Goal: Task Accomplishment & Management: Manage account settings

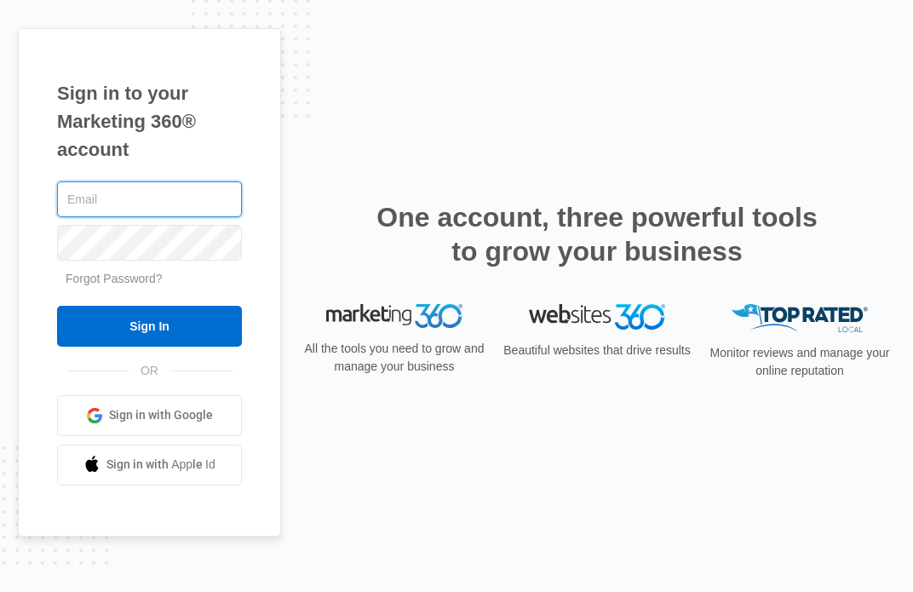
type input "[EMAIL_ADDRESS][DOMAIN_NAME]"
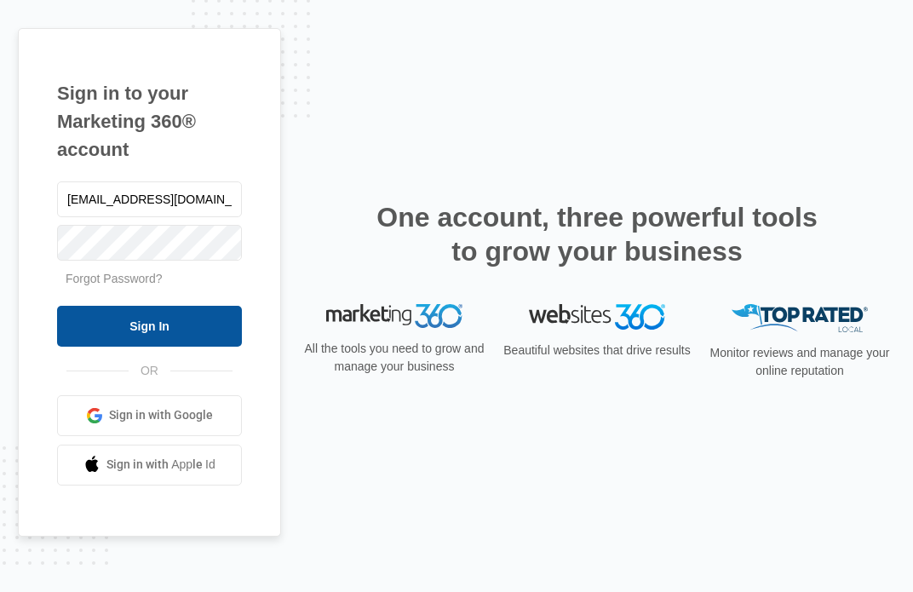
click at [152, 321] on input "Sign In" at bounding box center [149, 326] width 185 height 41
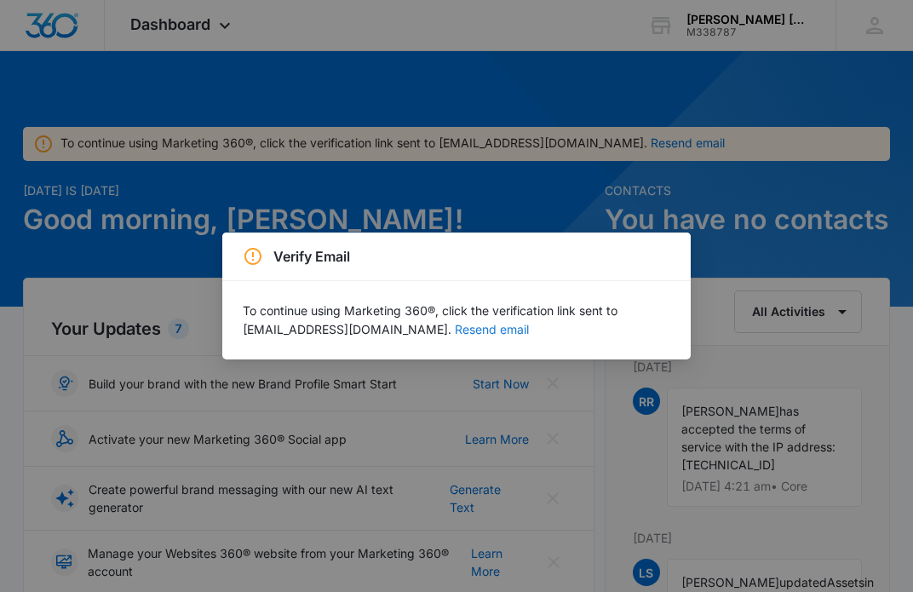
click at [455, 330] on button "Resend email" at bounding box center [492, 330] width 74 height 12
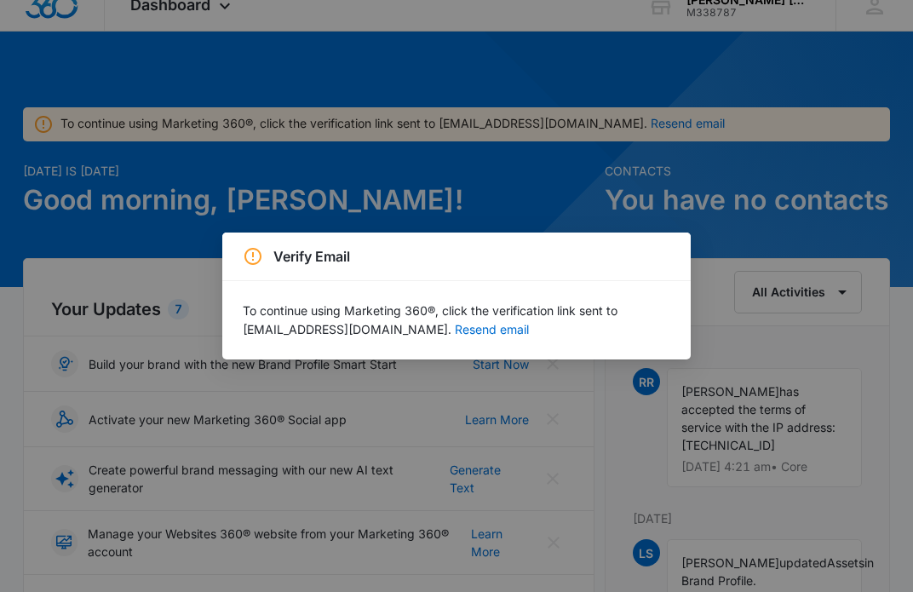
scroll to position [23, 0]
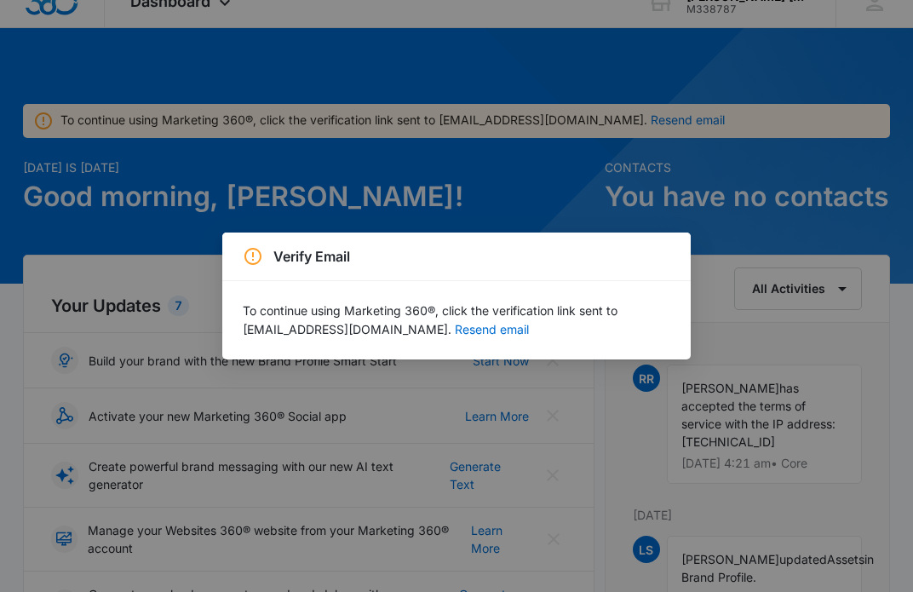
click at [721, 252] on div "Verify Email To continue using Marketing 360®, click the verification link sent…" at bounding box center [456, 296] width 913 height 592
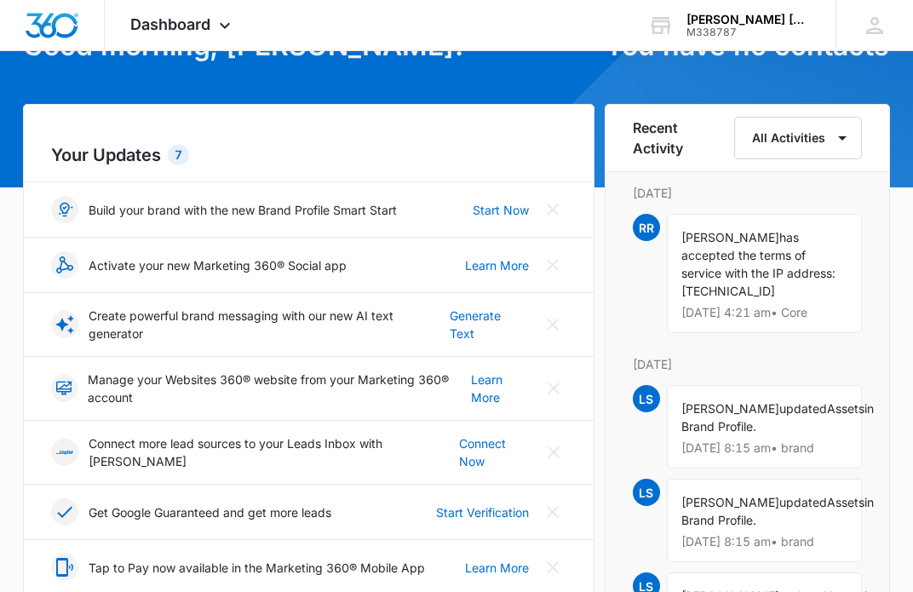
scroll to position [122, 0]
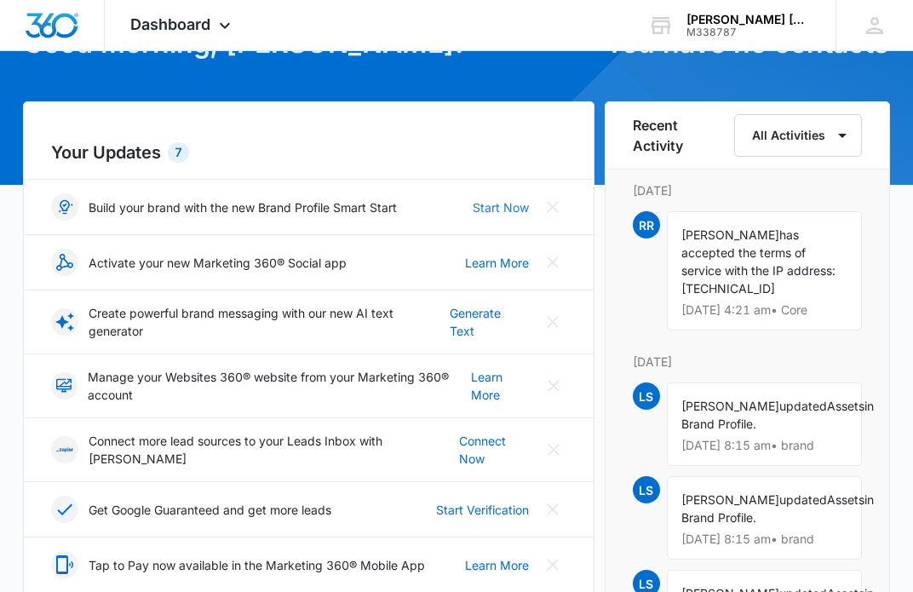
click at [502, 208] on link "Start Now" at bounding box center [501, 207] width 56 height 18
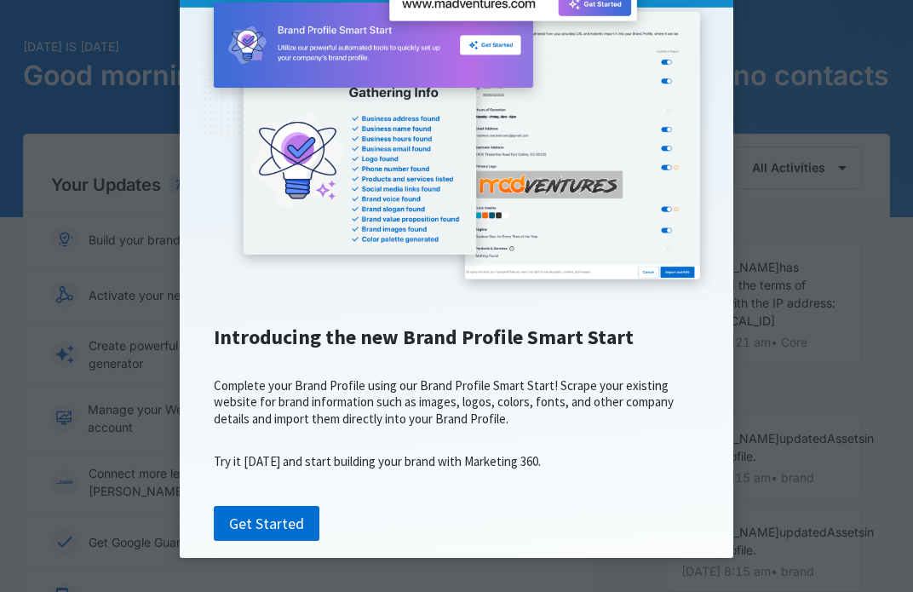
scroll to position [91, 0]
click at [258, 528] on link "Get Started" at bounding box center [267, 524] width 106 height 36
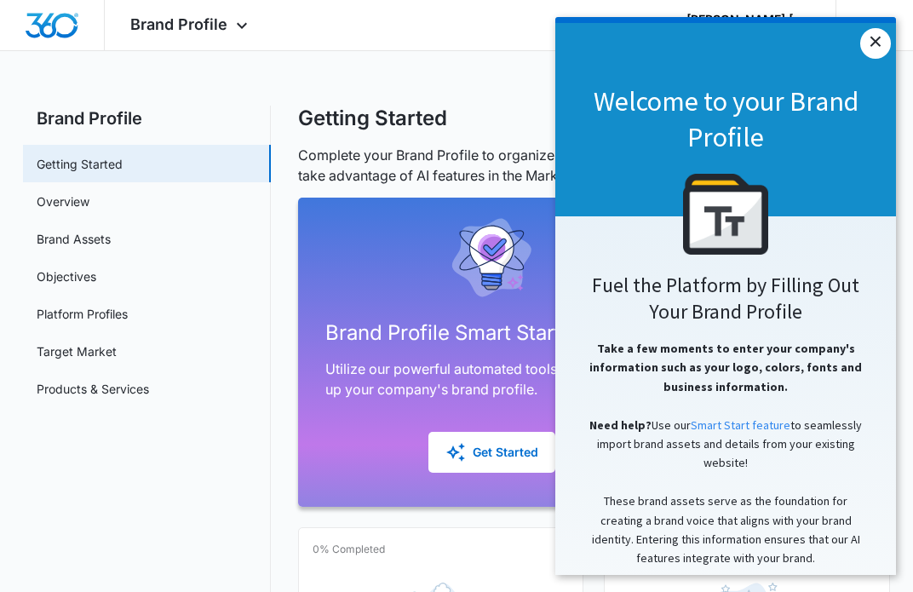
click at [875, 36] on link "×" at bounding box center [875, 43] width 31 height 31
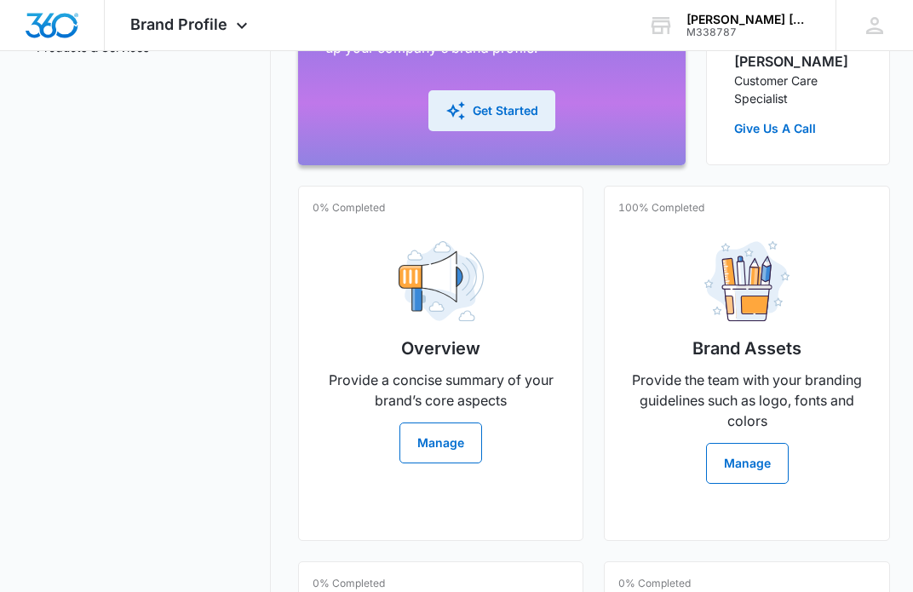
scroll to position [352, 0]
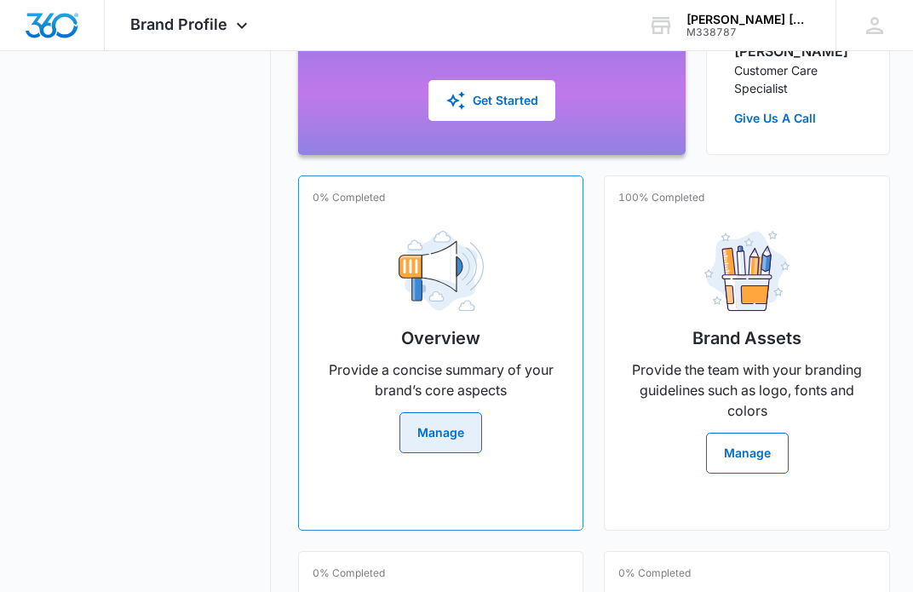
click at [439, 425] on button "Manage" at bounding box center [440, 432] width 83 height 41
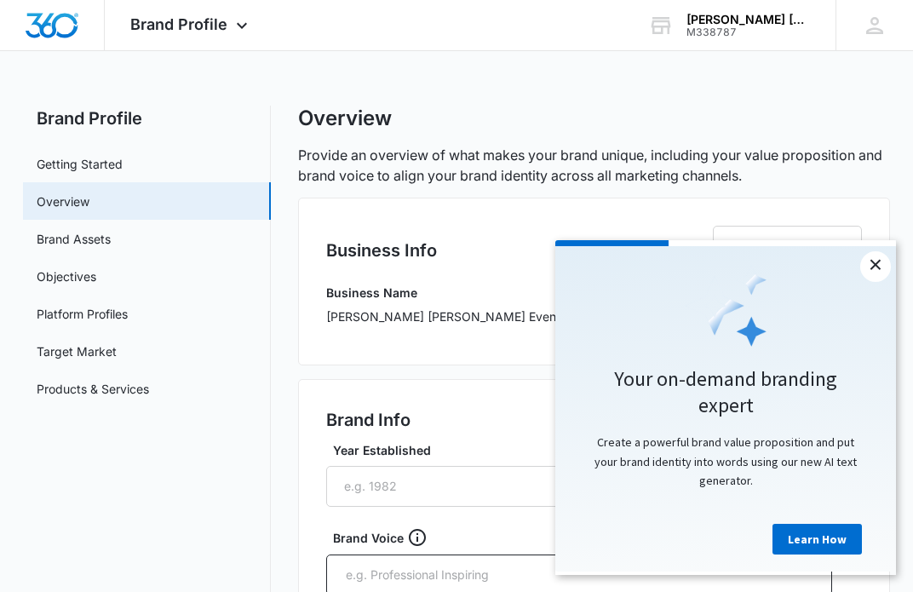
click at [876, 264] on link "×" at bounding box center [875, 266] width 31 height 31
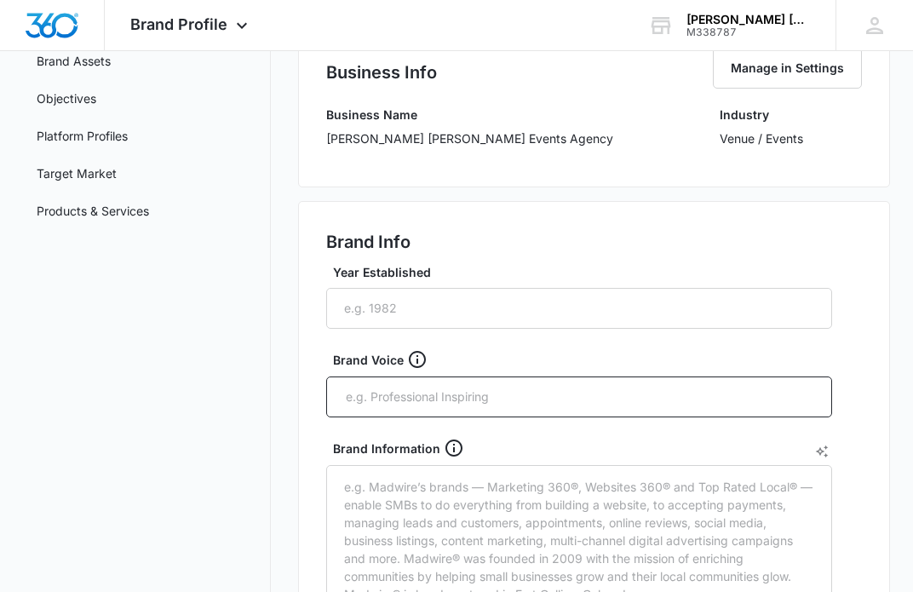
scroll to position [183, 0]
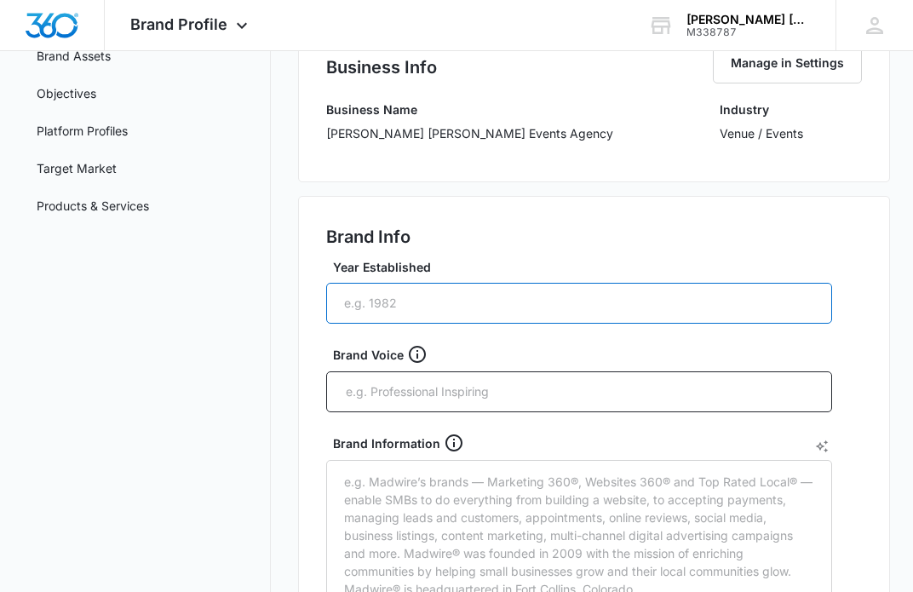
click at [400, 303] on input "Year Established" at bounding box center [579, 303] width 506 height 41
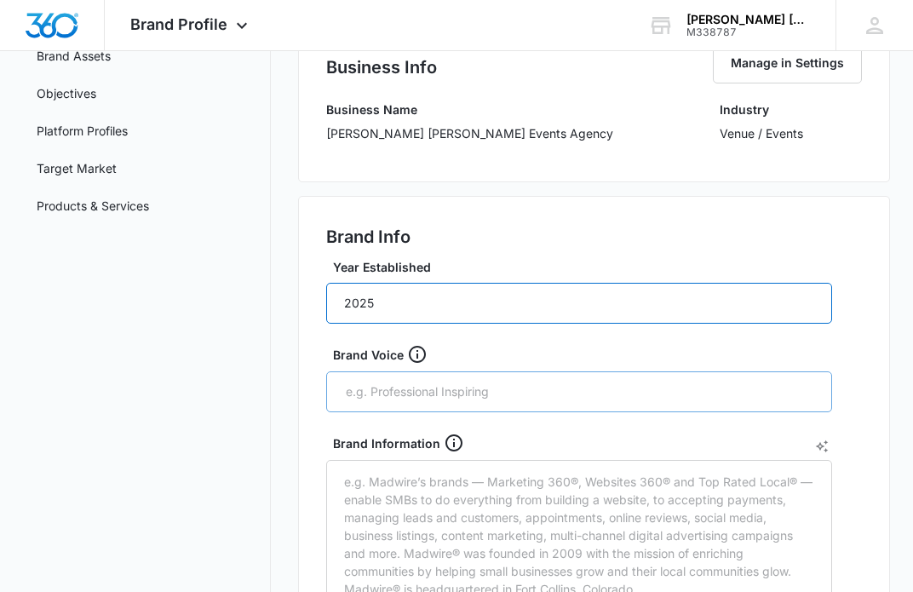
type input "2025"
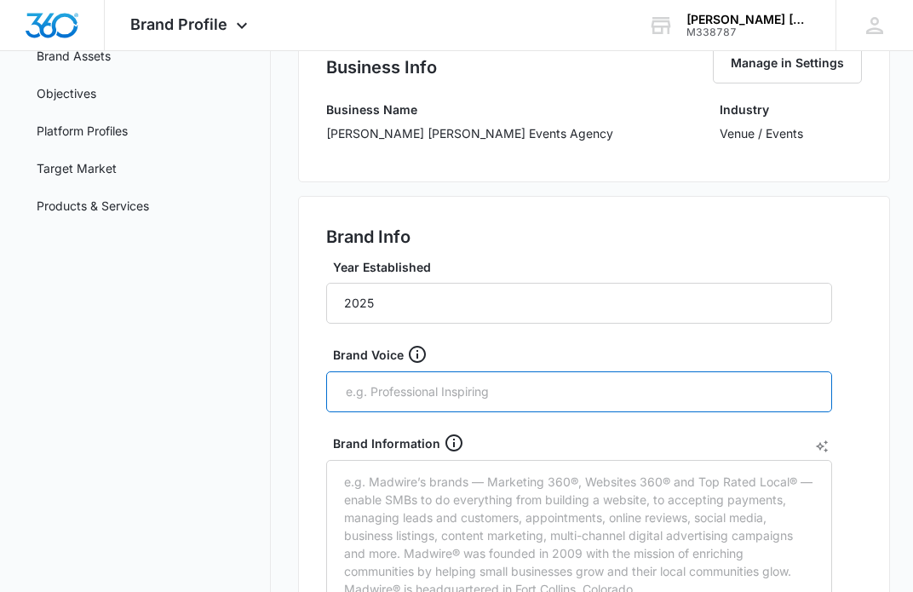
click at [434, 393] on input "text" at bounding box center [581, 392] width 474 height 26
drag, startPoint x: 462, startPoint y: 388, endPoint x: 574, endPoint y: 393, distance: 111.7
click at [574, 393] on input "Convention Media design & equipment rental" at bounding box center [581, 392] width 474 height 26
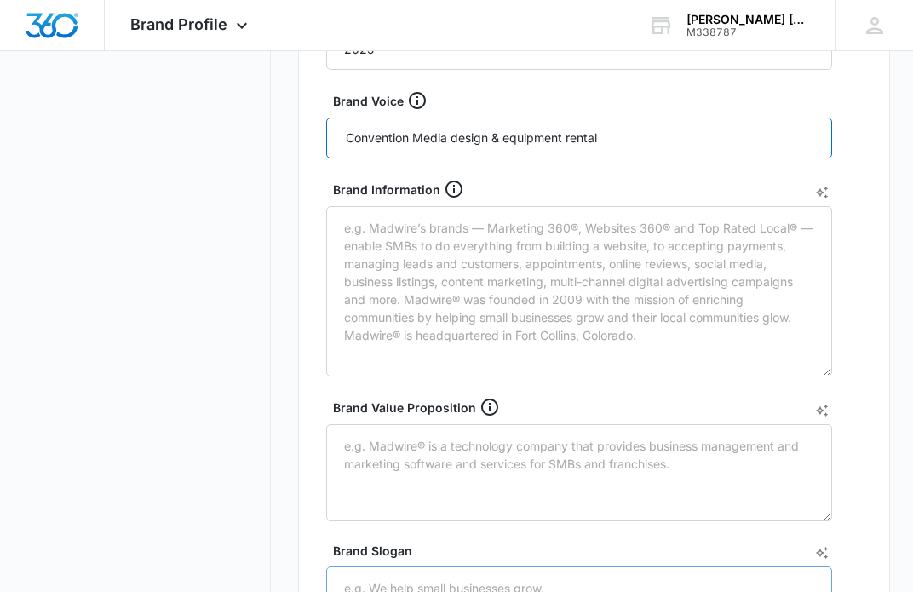
scroll to position [423, 0]
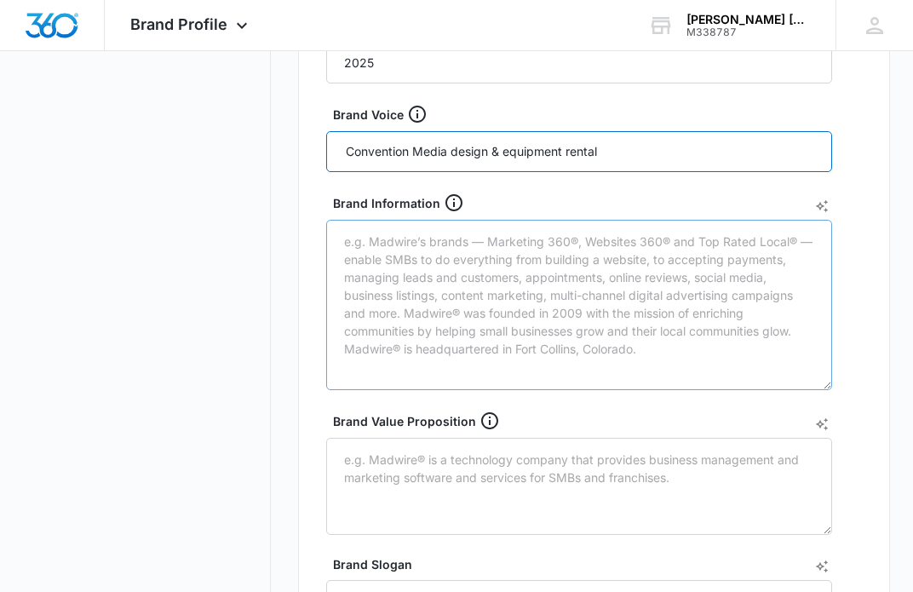
type input "Convention Media design & equipment rental"
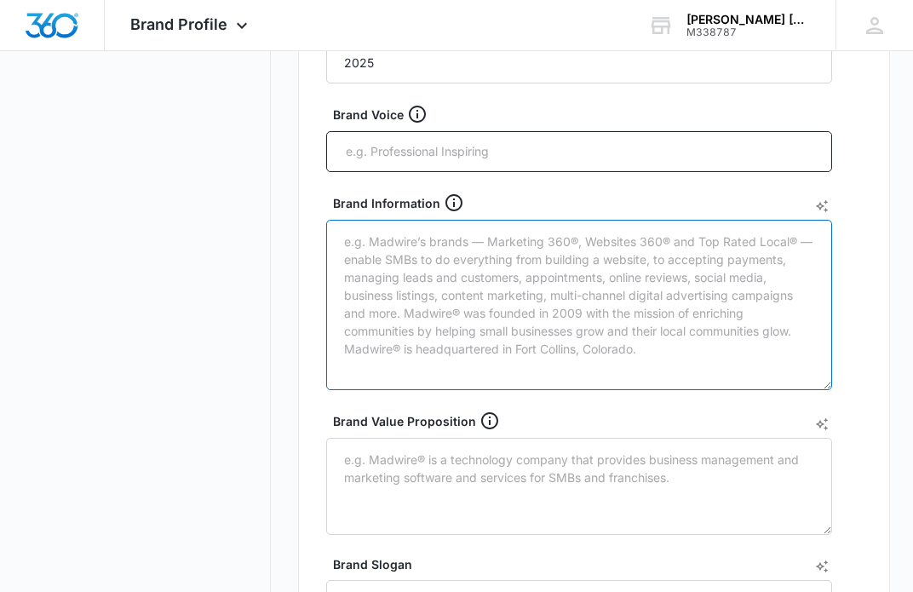
click at [385, 240] on div "Brand Information" at bounding box center [579, 291] width 506 height 198
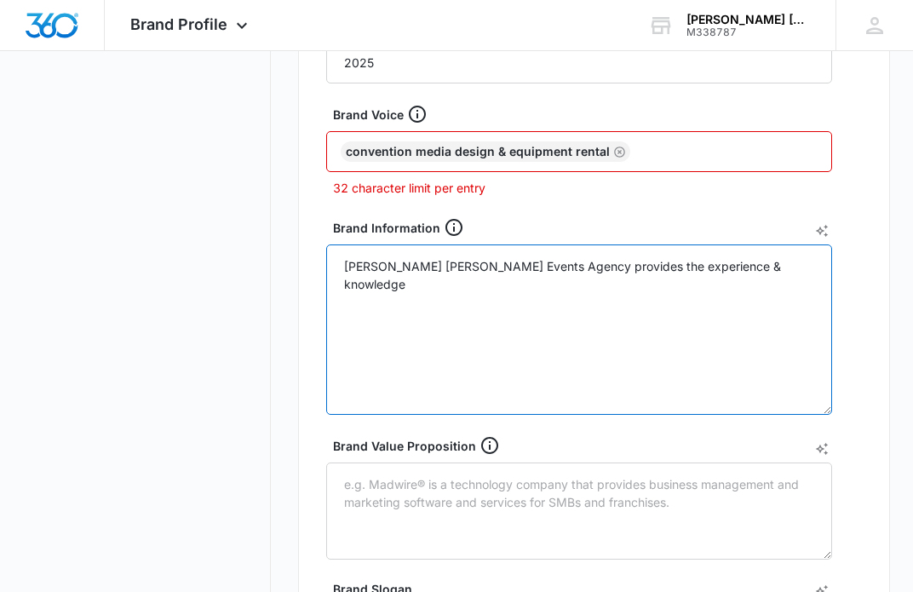
click at [536, 255] on textarea "Pearlman Bouvier Rodriguez Events Agency provides the experience & knowledge" at bounding box center [579, 329] width 506 height 170
click at [779, 264] on textarea "Pearlman Bouvier Rodriguez Events Agency provides the experience & knowledge" at bounding box center [579, 329] width 506 height 170
click at [816, 264] on textarea "Pearlman Bouvier Rodriguez Events Agency provides the experience & knowledge" at bounding box center [579, 329] width 506 height 170
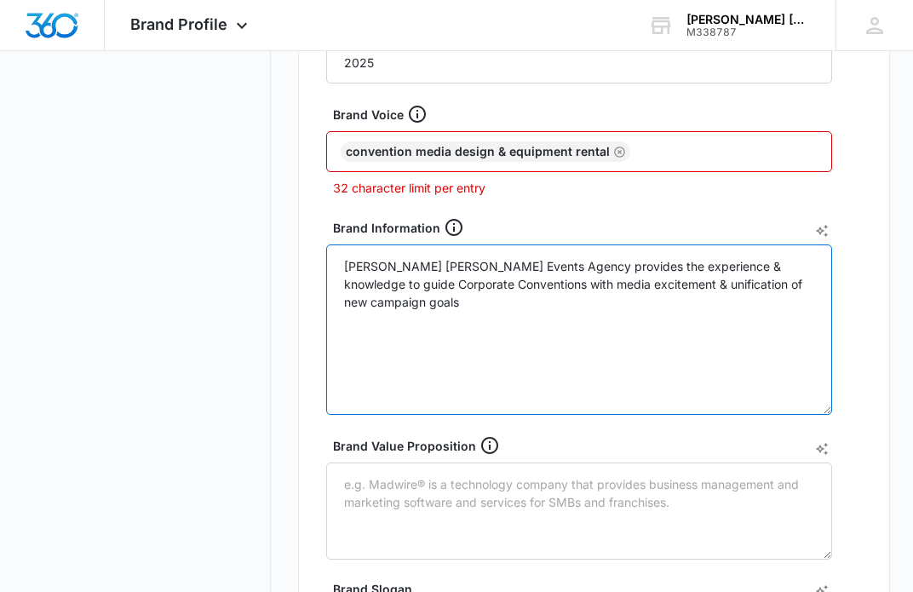
click at [783, 283] on textarea "Pearlman Bouvier Rodriguez Events Agency provides the experience & knowledge to…" at bounding box center [579, 329] width 506 height 170
click at [463, 303] on textarea "Pearlman Bouvier Rodriguez Events Agency provides the experience & knowledge to…" at bounding box center [579, 329] width 506 height 170
click at [505, 302] on textarea "Pearlman Bouvier Rodriguez Events Agency provides the experience & knowledge to…" at bounding box center [579, 329] width 506 height 170
click at [514, 288] on textarea "Pearlman Bouvier Rodriguez Events Agency provides the experience & knowledge to…" at bounding box center [579, 329] width 506 height 170
click at [723, 305] on textarea "Pearlman Bouvier Rodriguez Events Agency provides the experience & knowledge to…" at bounding box center [579, 329] width 506 height 170
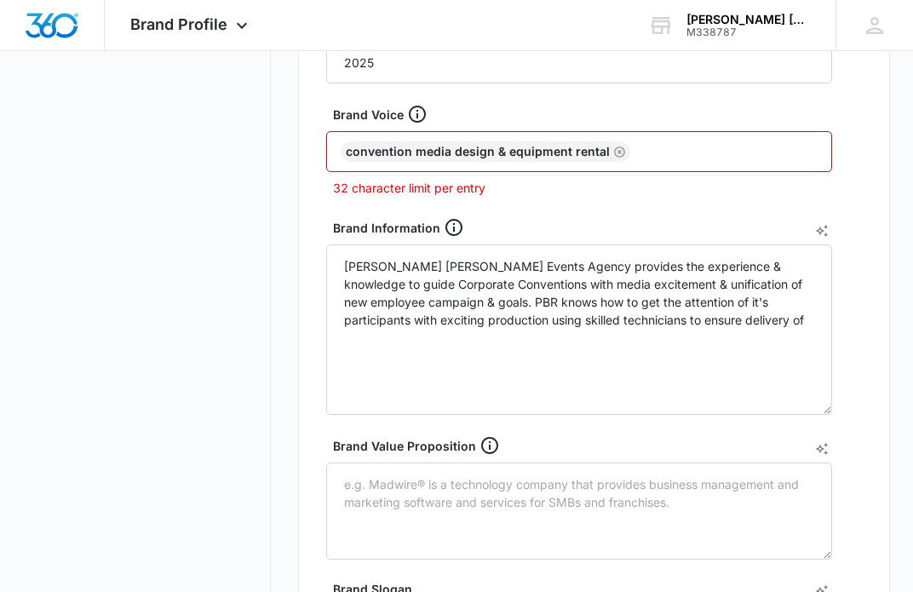
click at [698, 240] on div "Brand Information Pearlman Bouvier Rodriguez Events Agency provides the experie…" at bounding box center [579, 316] width 506 height 198
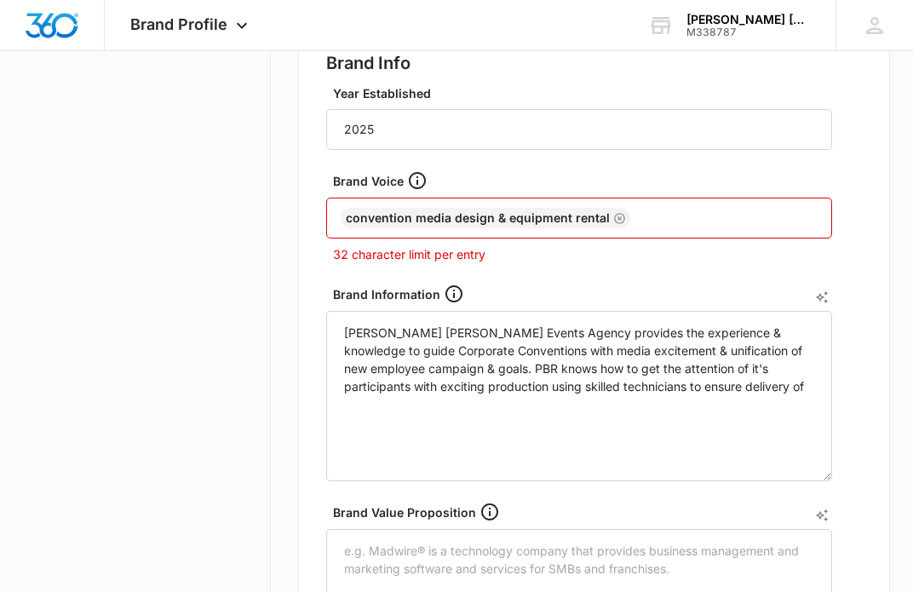
scroll to position [362, 0]
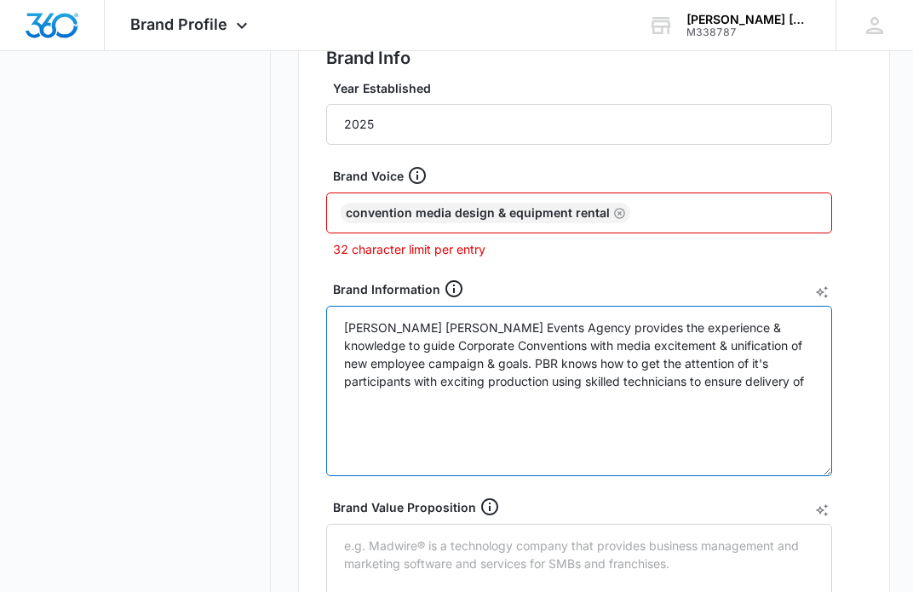
click at [747, 385] on textarea "Pearlman Bouvier Rodriguez Events Agency provides the experience & knowledge to…" at bounding box center [579, 391] width 506 height 170
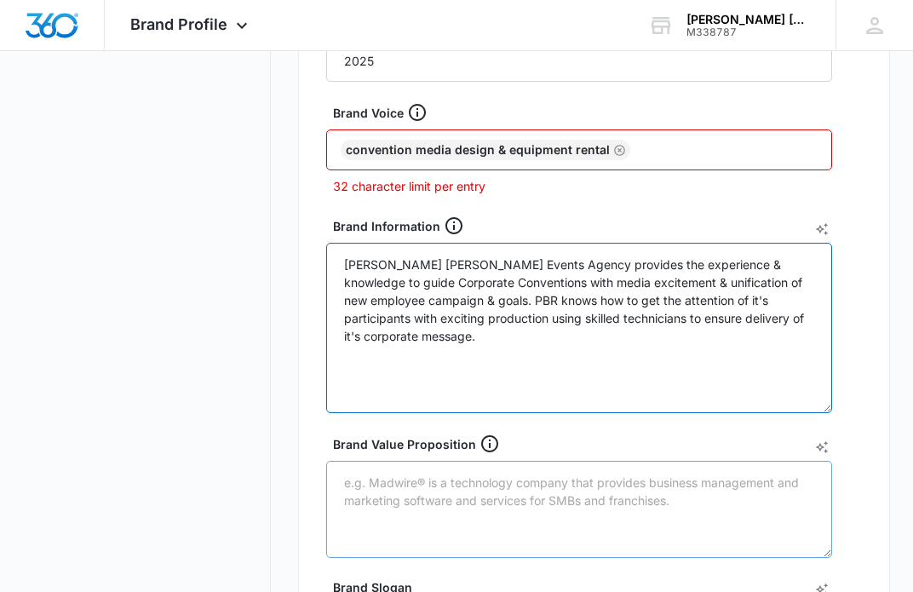
scroll to position [412, 0]
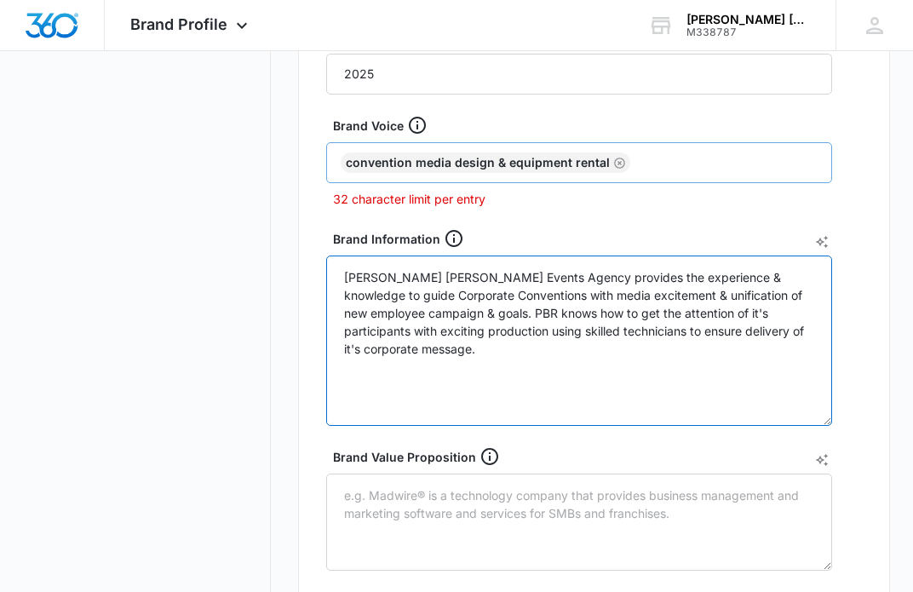
type textarea "Pearlman Bouvier Rodriguez Events Agency provides the experience & knowledge to…"
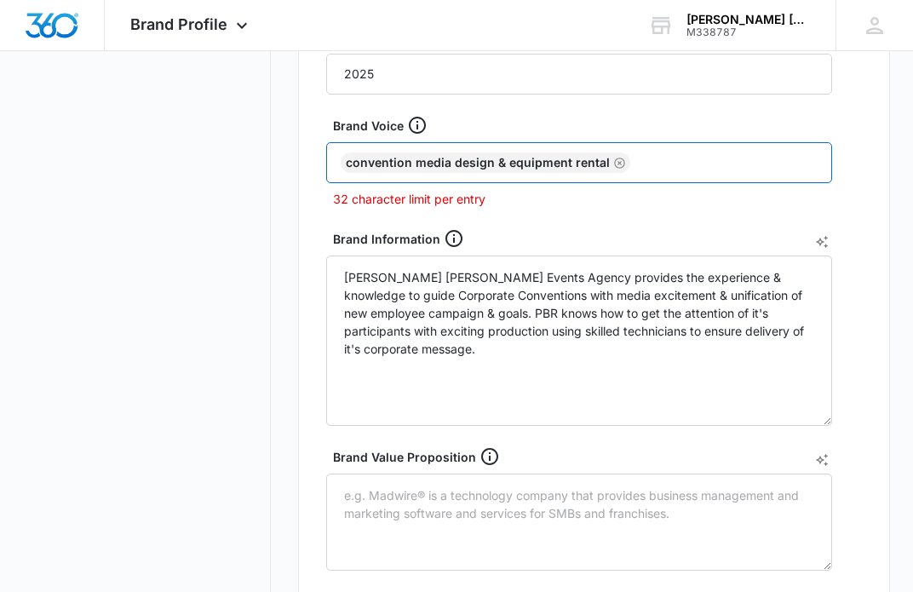
drag, startPoint x: 630, startPoint y: 163, endPoint x: 347, endPoint y: 153, distance: 283.8
click at [347, 153] on div "Convention Media design & equipment rental" at bounding box center [579, 162] width 506 height 41
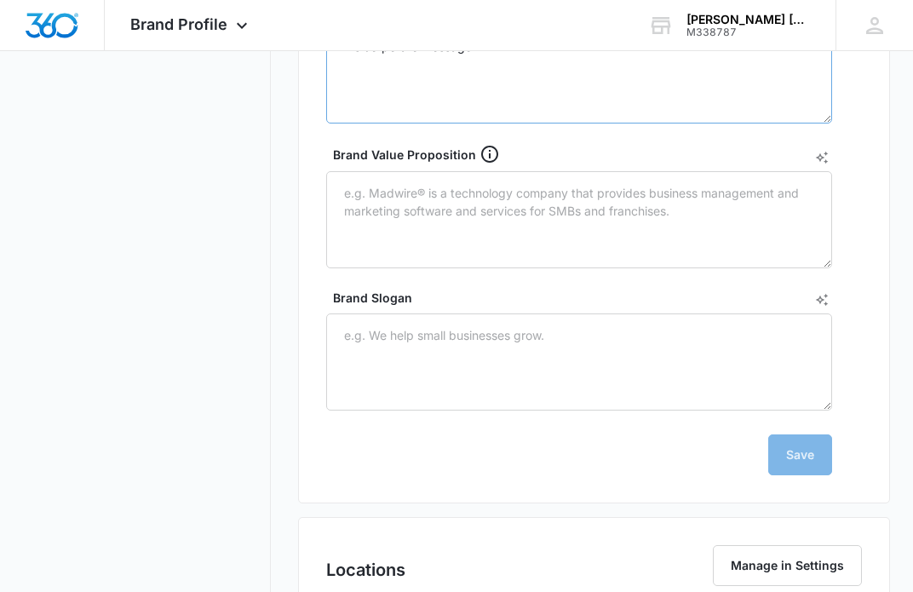
scroll to position [716, 0]
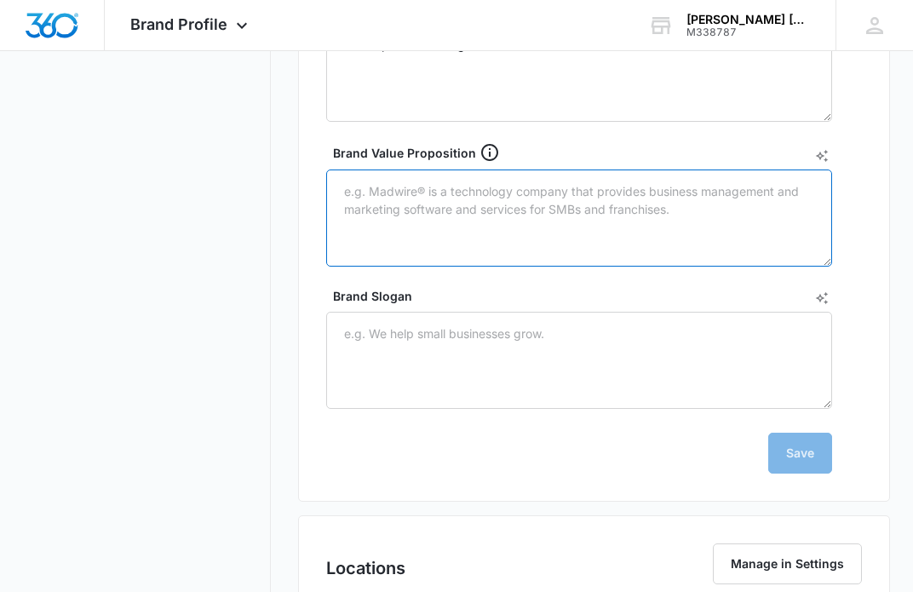
click at [369, 190] on textarea "Brand Value Proposition" at bounding box center [579, 217] width 506 height 97
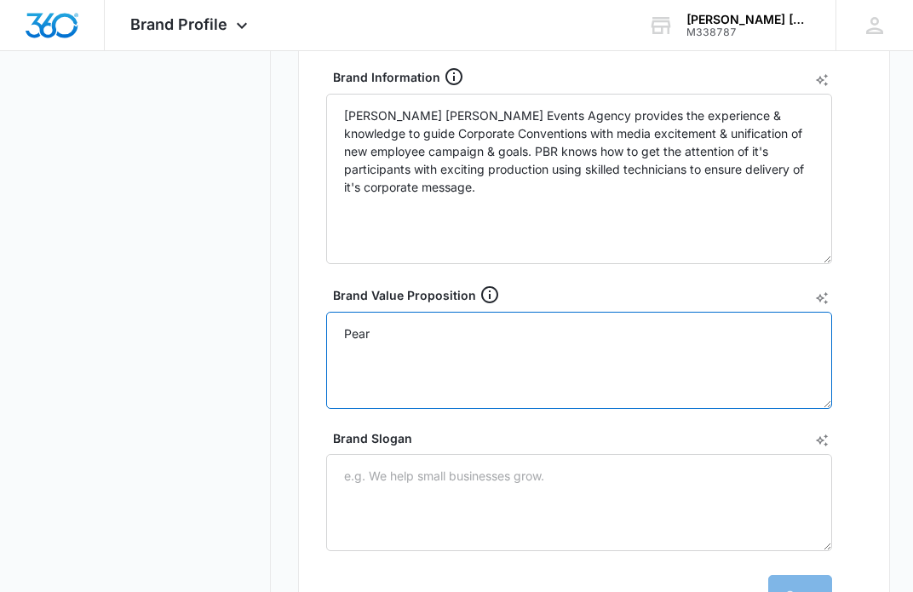
scroll to position [576, 0]
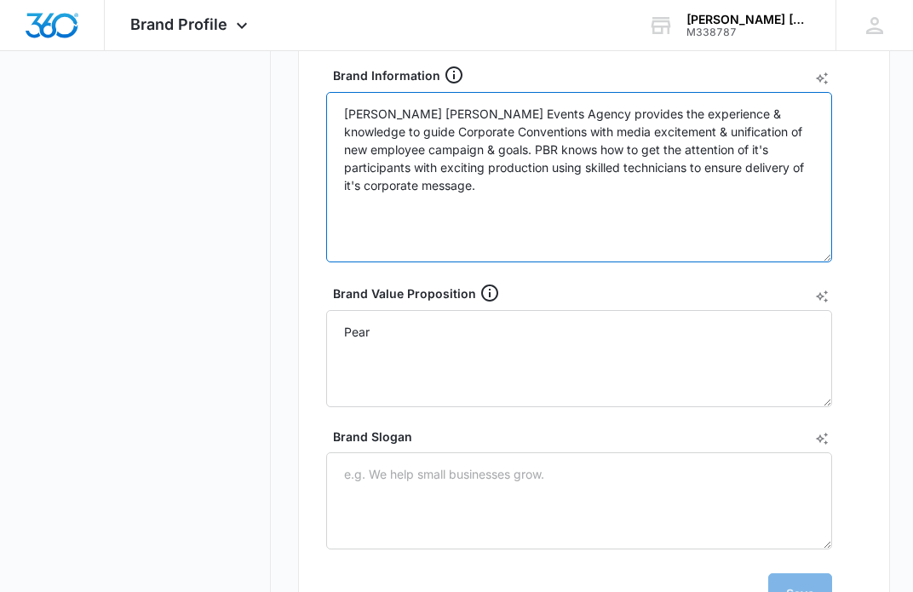
drag, startPoint x: 591, startPoint y: 114, endPoint x: 324, endPoint y: 125, distance: 266.8
click at [324, 125] on div "Brand Info Year Established 2025 Brand Voice Convention Media design & equipmen…" at bounding box center [594, 222] width 592 height 839
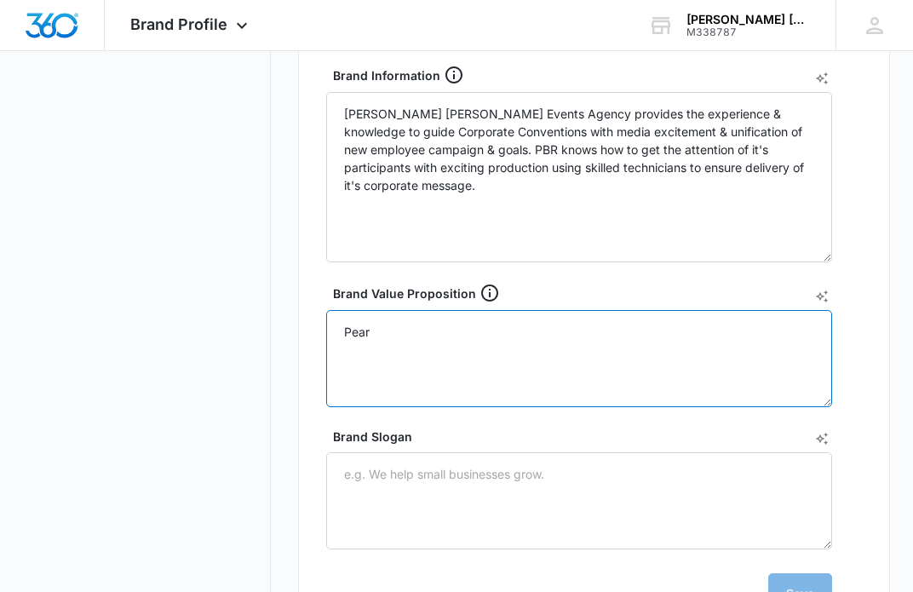
drag, startPoint x: 374, startPoint y: 328, endPoint x: 320, endPoint y: 325, distance: 53.7
click at [320, 325] on div "Brand Info Year Established 2025 Brand Voice Convention Media design & equipmen…" at bounding box center [594, 222] width 592 height 839
paste textarea "provides the experience & knowledge"
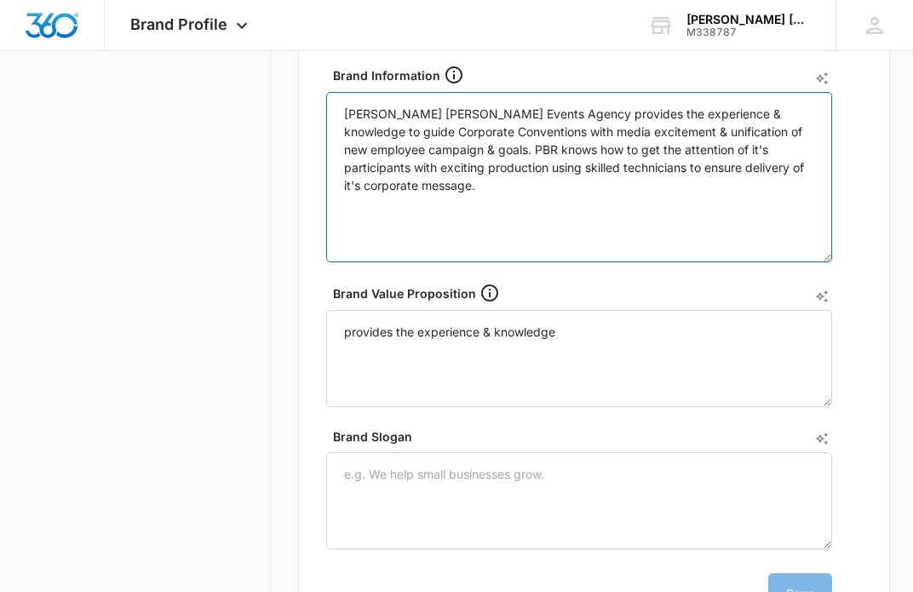
drag, startPoint x: 595, startPoint y: 115, endPoint x: 334, endPoint y: 127, distance: 261.7
click at [334, 127] on textarea "Pearlman Bouvier Rodriguez Events Agency provides the experience & knowledge to…" at bounding box center [579, 177] width 506 height 170
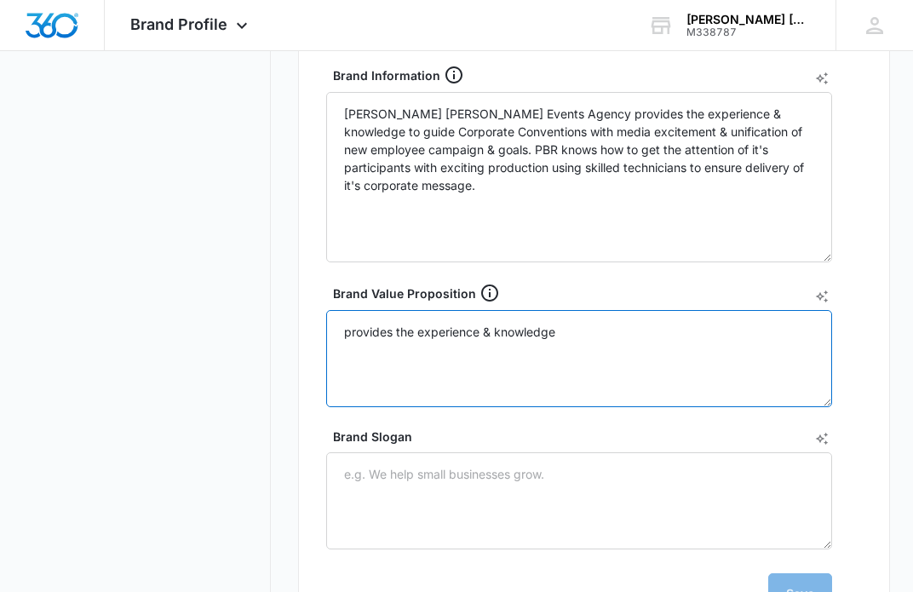
click at [348, 331] on textarea "provides the experience & knowledge" at bounding box center [579, 358] width 506 height 97
paste textarea "provides the experience & knowledge"
click at [783, 333] on textarea "provides the experience & knowledge provides the experience & knowledge" at bounding box center [579, 358] width 506 height 97
click at [347, 335] on textarea "provides the experience & knowledge" at bounding box center [579, 358] width 506 height 97
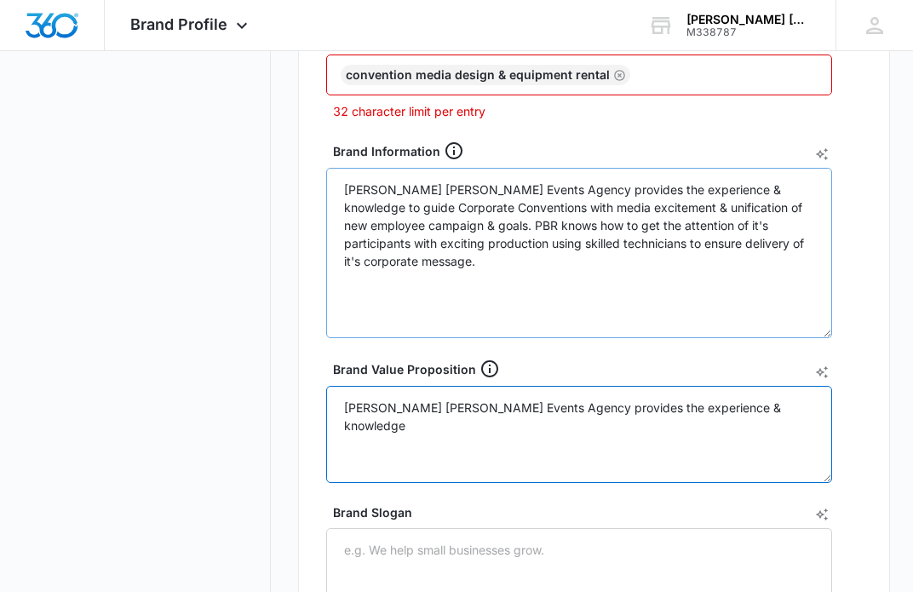
scroll to position [501, 0]
click at [646, 407] on textarea "Pearlman Bouvier Rodriguez Events Agency provides the experience & knowledge" at bounding box center [579, 433] width 506 height 97
drag, startPoint x: 809, startPoint y: 406, endPoint x: 647, endPoint y: 404, distance: 161.8
click at [647, 404] on textarea "Pearlman Bouvier Rodriguez Events Agency provides the experience & knowledge" at bounding box center [579, 433] width 506 height 97
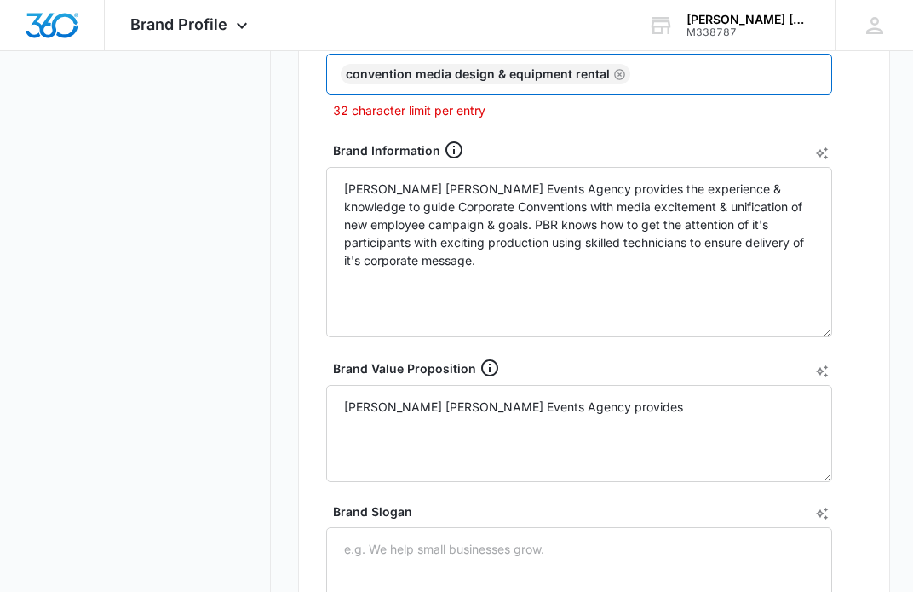
drag, startPoint x: 632, startPoint y: 72, endPoint x: 352, endPoint y: 83, distance: 280.5
click at [352, 83] on div "Convention Media design & equipment rental" at bounding box center [579, 74] width 506 height 41
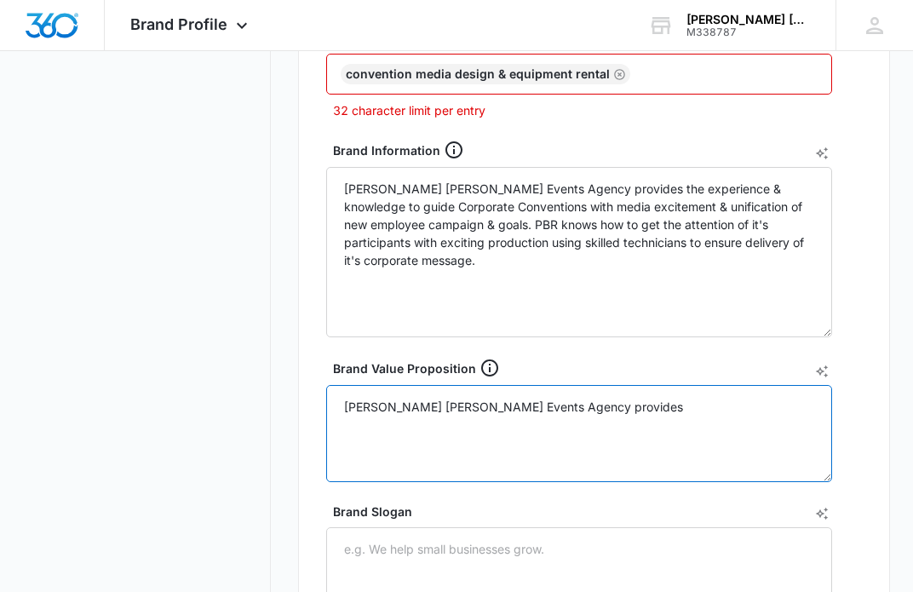
click at [647, 404] on textarea "Pearlman Bouvier Rodriguez Events Agency provides" at bounding box center [579, 433] width 506 height 97
drag, startPoint x: 513, startPoint y: 427, endPoint x: 459, endPoint y: 427, distance: 53.7
click at [459, 427] on textarea "Pearlman Bouvier Rodriguez Events Agency provides Corporate Convention media de…" at bounding box center [579, 433] width 506 height 97
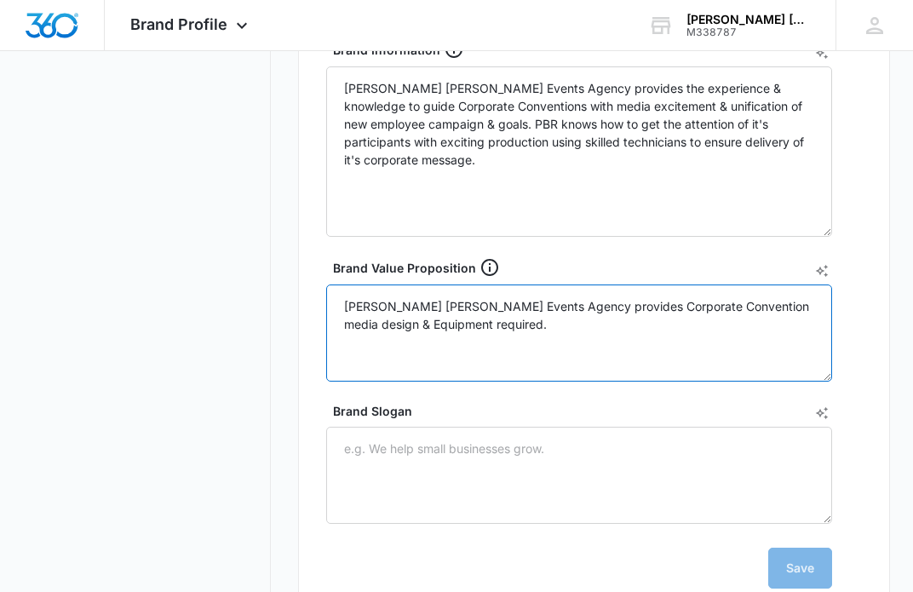
scroll to position [603, 0]
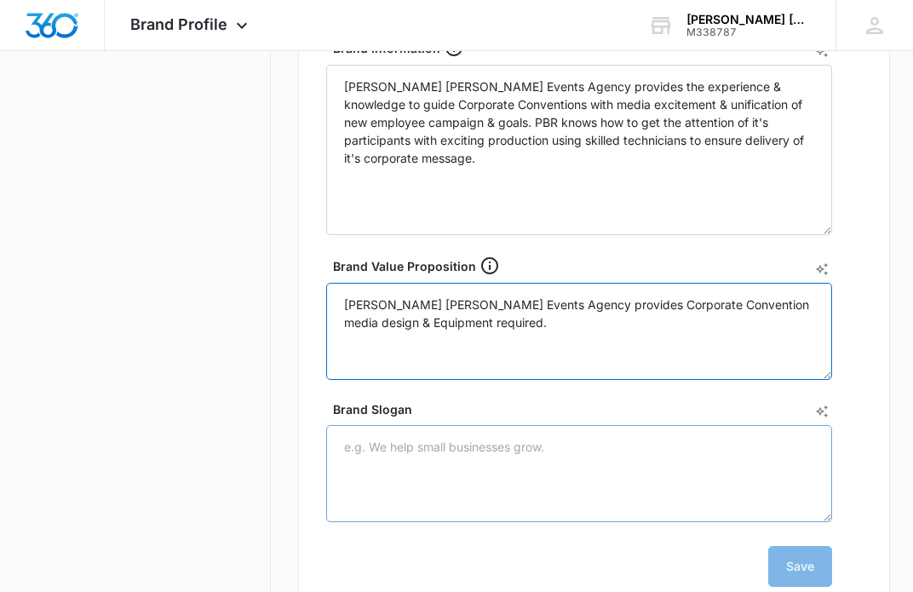
type textarea "Pearlman Bouvier Rodriguez Events Agency provides Corporate Convention media de…"
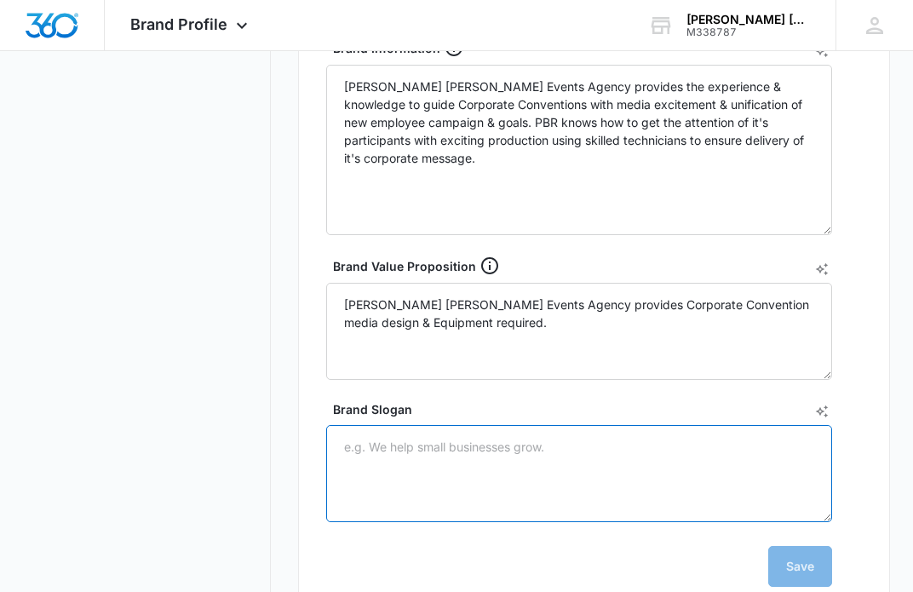
drag, startPoint x: 550, startPoint y: 448, endPoint x: 339, endPoint y: 438, distance: 211.5
click at [339, 438] on textarea "Brand Slogan" at bounding box center [579, 473] width 506 height 97
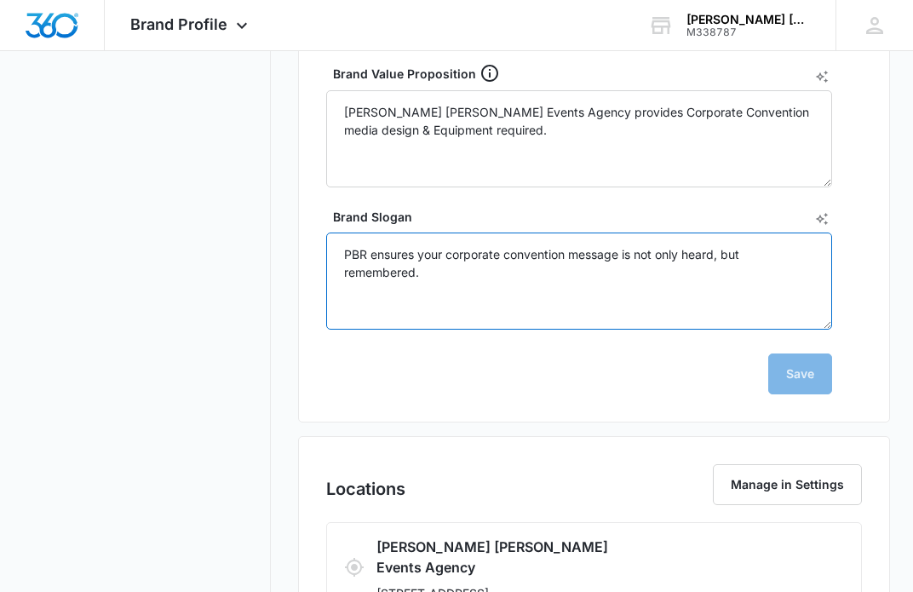
scroll to position [853, 0]
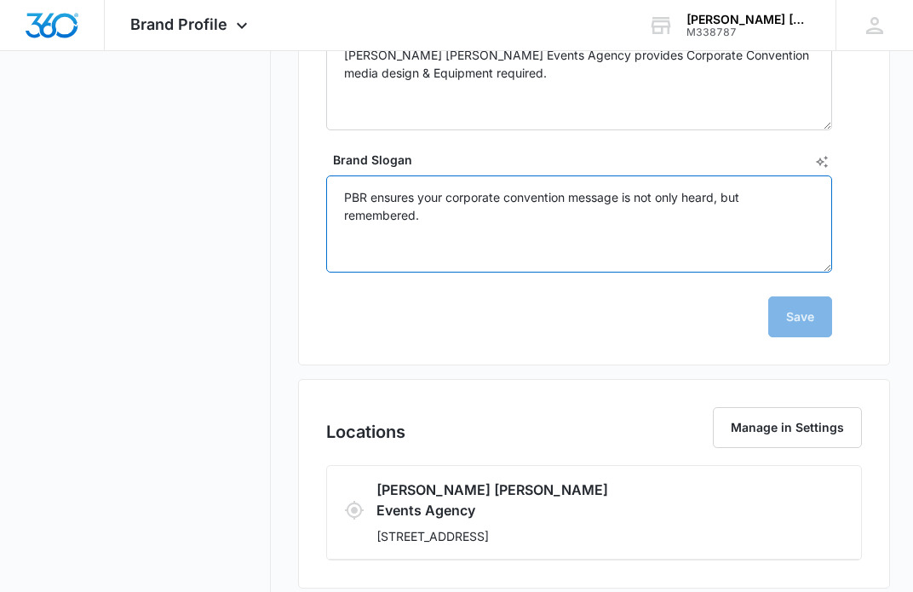
type textarea "PBR ensures your corporate convention message is not only heard, but remembered."
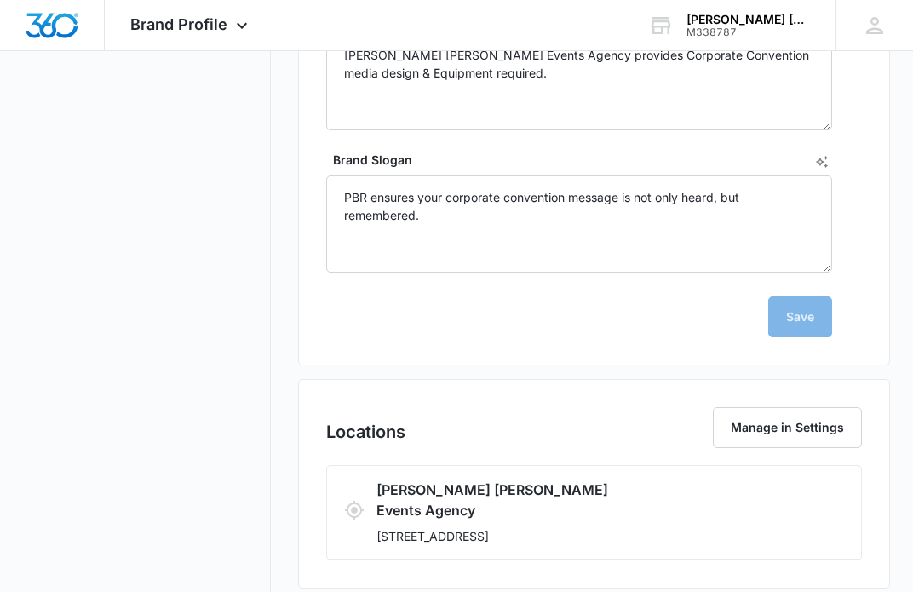
click at [804, 316] on div "Save" at bounding box center [579, 316] width 506 height 41
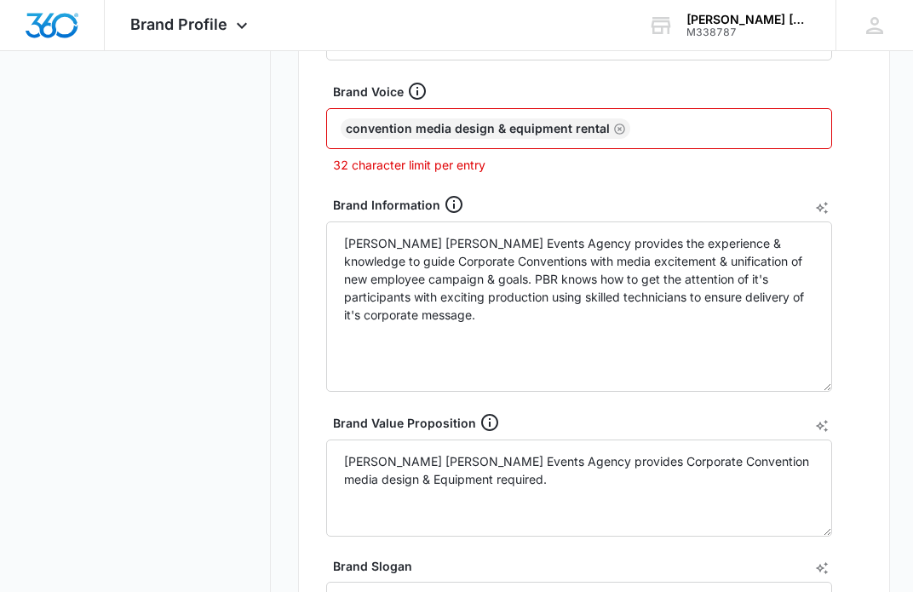
scroll to position [323, 0]
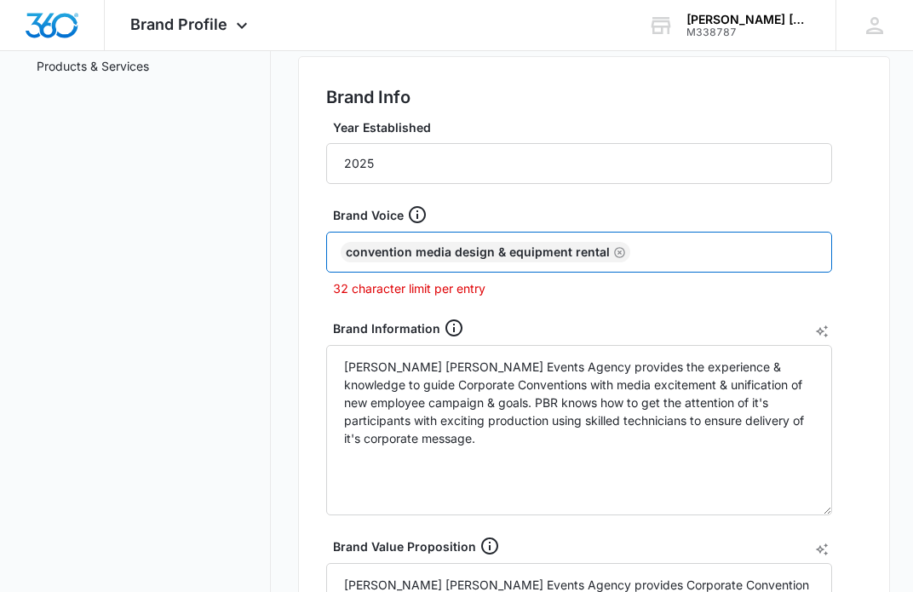
click at [634, 254] on input "text" at bounding box center [726, 252] width 184 height 26
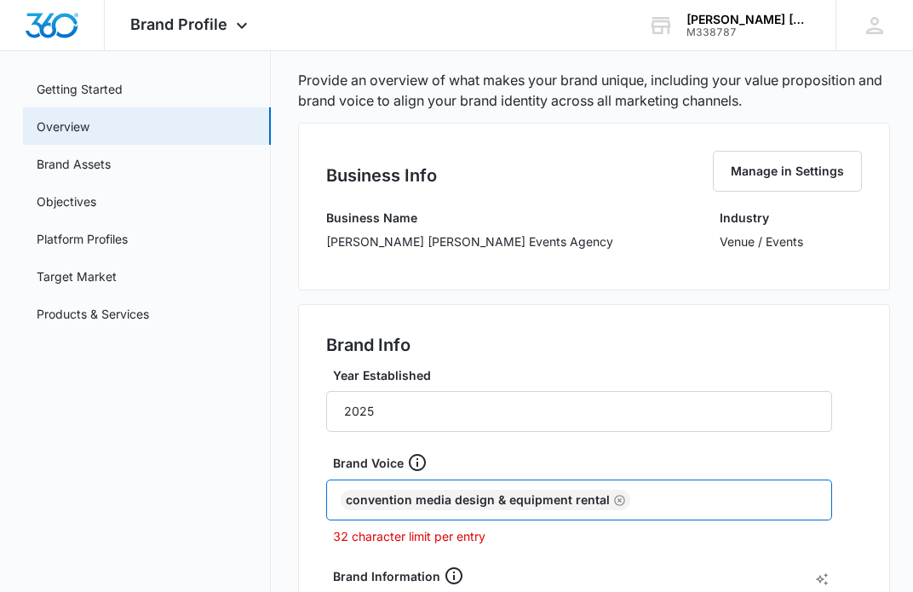
scroll to position [73, 0]
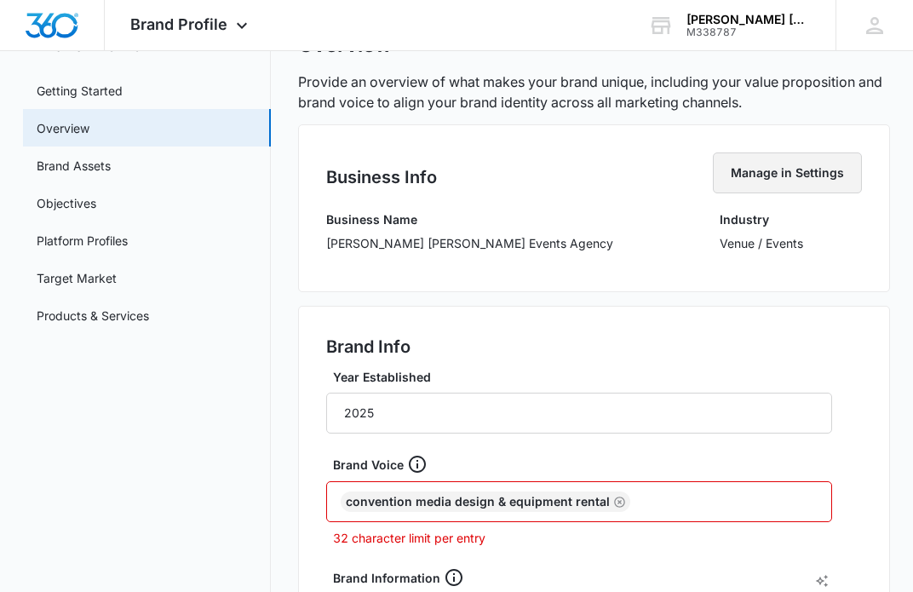
click at [773, 173] on button "Manage in Settings" at bounding box center [787, 172] width 149 height 41
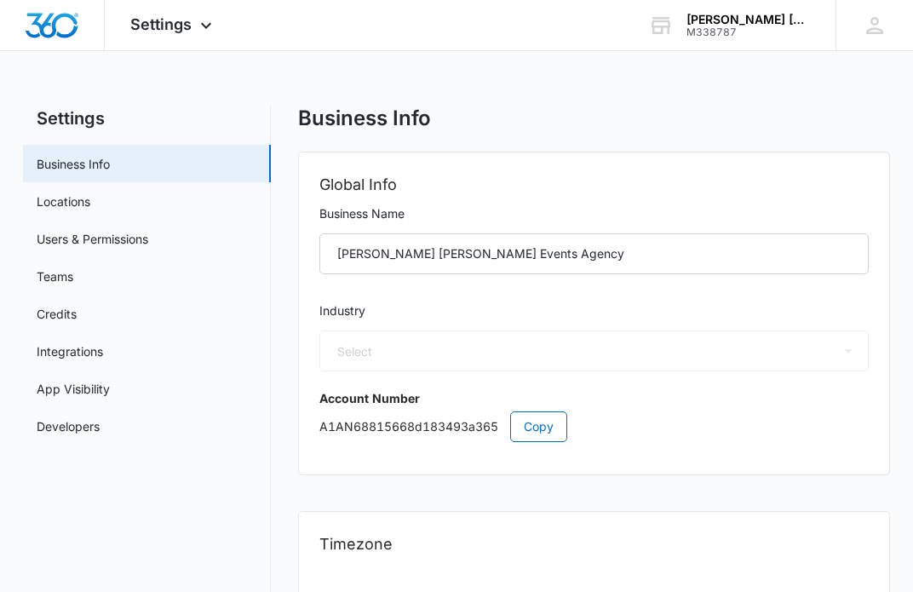
select select "24"
select select "US"
select select "America/Chicago"
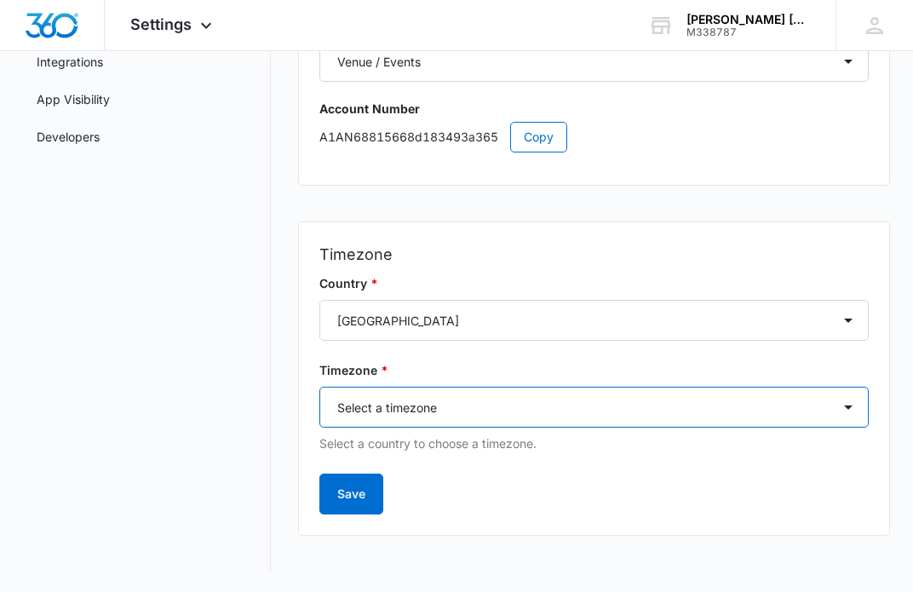
scroll to position [290, 0]
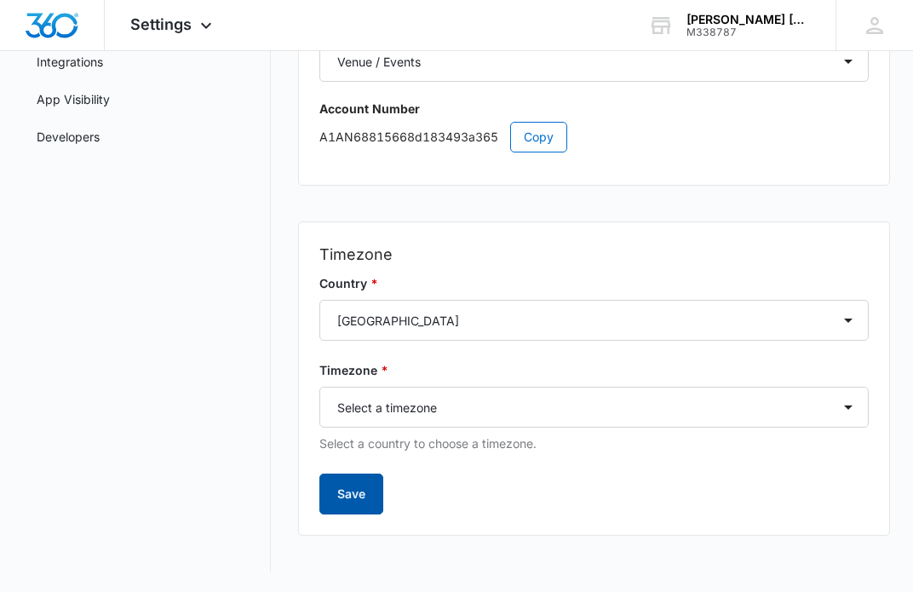
click at [358, 494] on button "Save" at bounding box center [351, 494] width 64 height 41
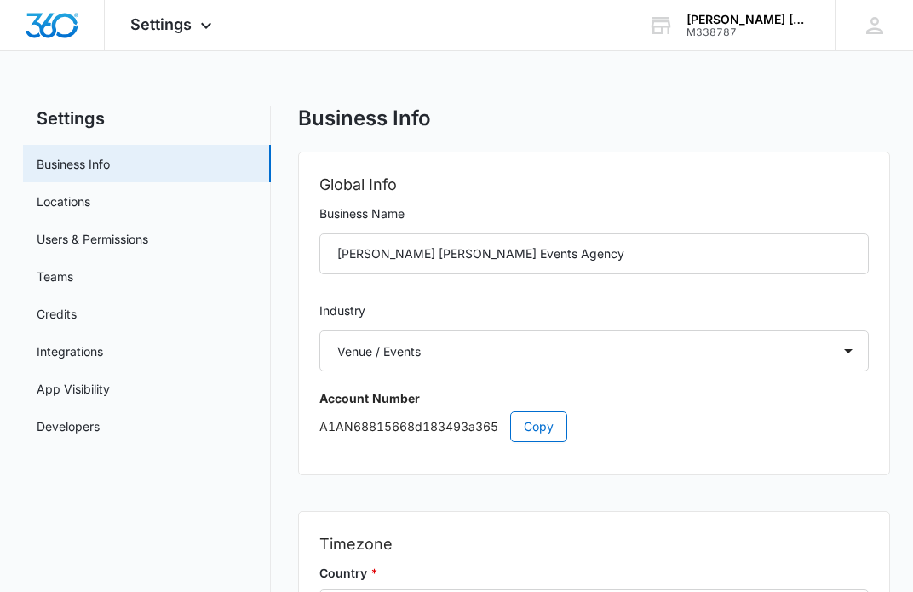
scroll to position [0, 0]
click at [205, 29] on icon at bounding box center [206, 30] width 20 height 20
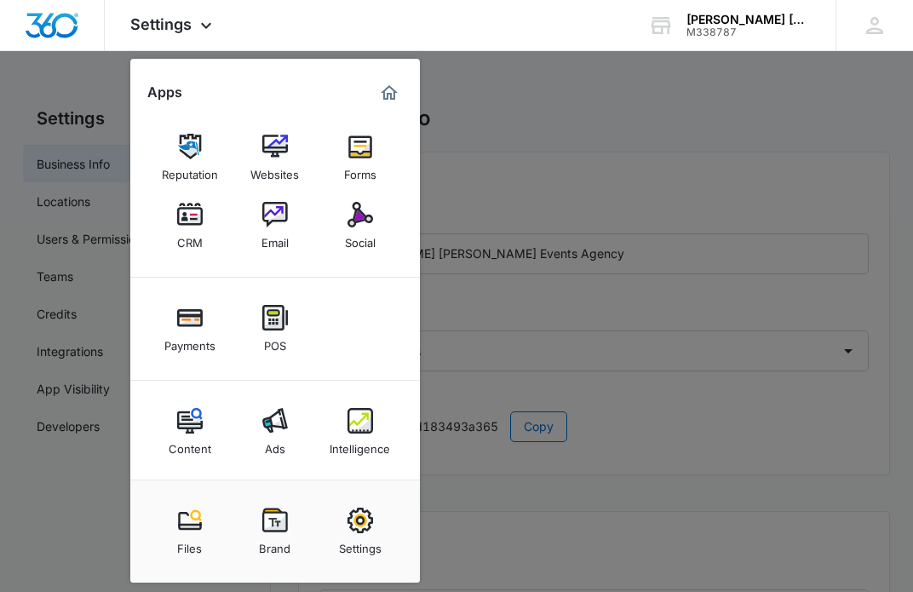
click at [500, 126] on div at bounding box center [456, 296] width 913 height 592
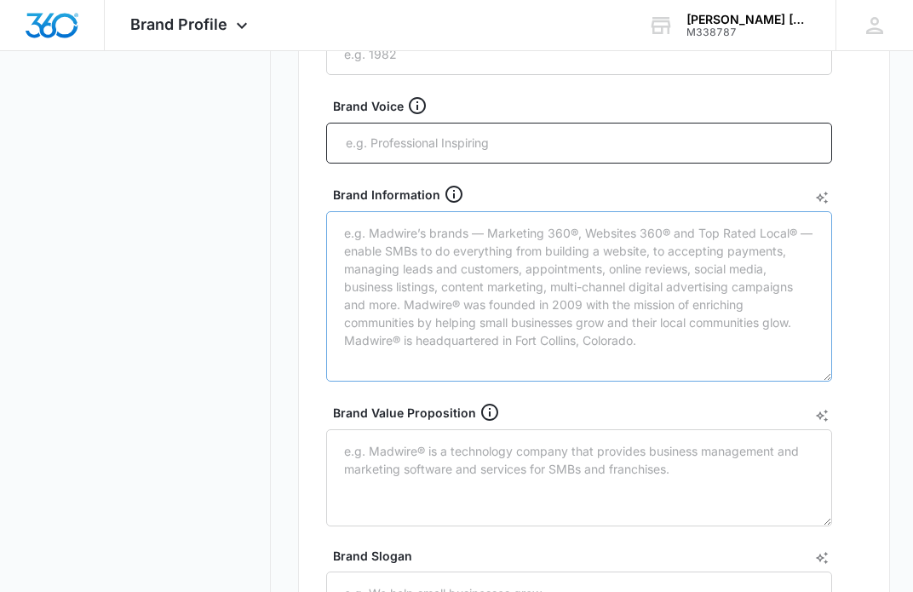
scroll to position [608, 0]
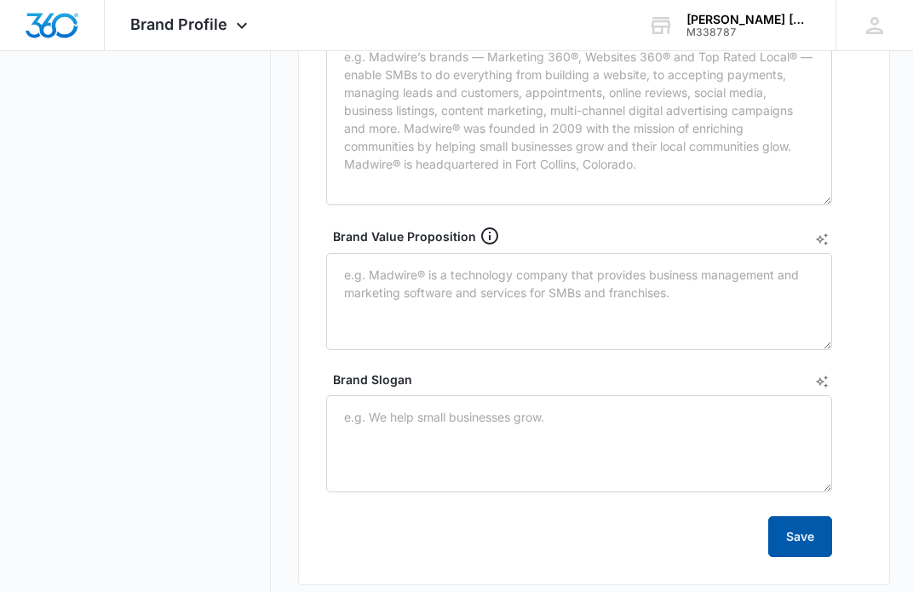
click at [802, 546] on button "Save" at bounding box center [800, 536] width 64 height 41
